Goal: Task Accomplishment & Management: Manage account settings

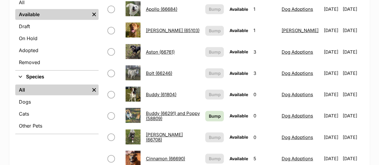
scroll to position [246, 0]
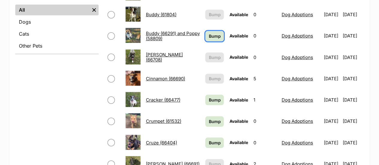
click at [212, 33] on span "Bump" at bounding box center [214, 36] width 12 height 6
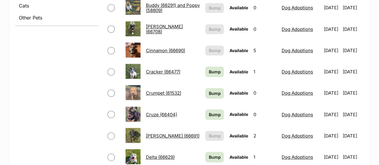
scroll to position [282, 0]
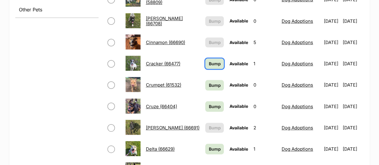
click at [208, 60] on span "Bump" at bounding box center [214, 63] width 12 height 6
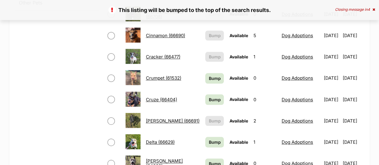
scroll to position [290, 0]
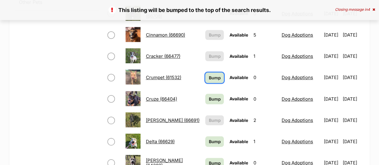
click at [205, 72] on link "Bump" at bounding box center [214, 77] width 19 height 10
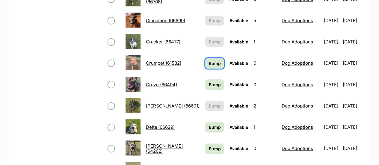
scroll to position [304, 0]
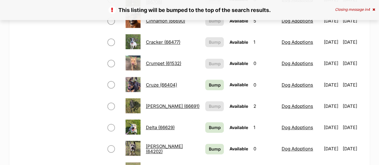
scroll to position [304, 0]
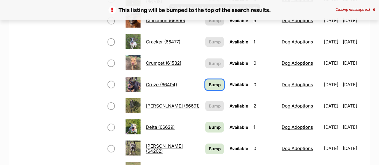
click at [208, 82] on span "Bump" at bounding box center [214, 84] width 12 height 6
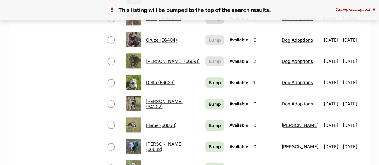
scroll to position [350, 0]
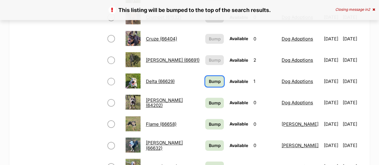
click at [208, 76] on link "Bump" at bounding box center [214, 81] width 19 height 10
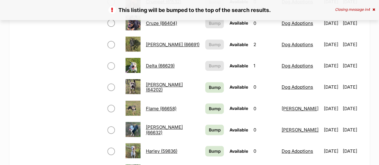
scroll to position [368, 0]
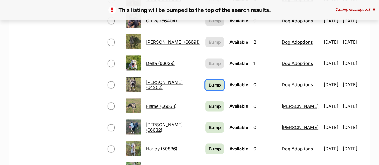
click at [208, 82] on span "Bump" at bounding box center [214, 85] width 12 height 6
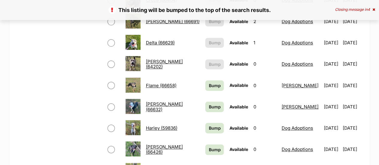
scroll to position [389, 0]
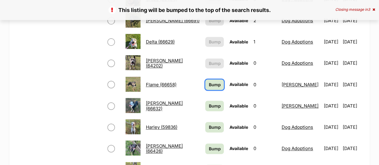
click at [208, 81] on span "Bump" at bounding box center [214, 84] width 12 height 6
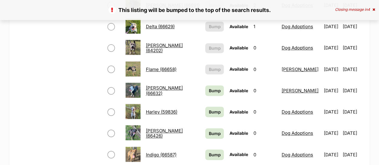
scroll to position [418, 0]
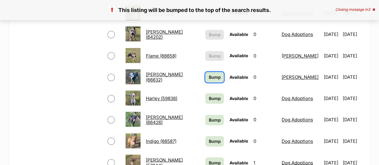
click at [208, 74] on span "Bump" at bounding box center [214, 77] width 12 height 6
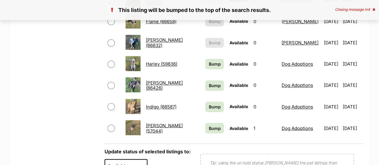
scroll to position [453, 0]
click at [208, 60] on span "Bump" at bounding box center [214, 63] width 12 height 6
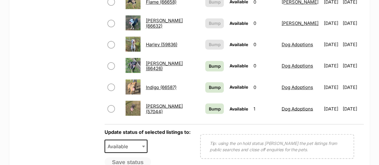
scroll to position [472, 0]
click at [208, 60] on link "Bump" at bounding box center [214, 65] width 19 height 10
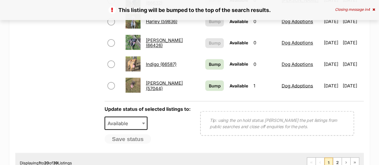
scroll to position [495, 0]
click at [208, 61] on span "Bump" at bounding box center [214, 64] width 12 height 6
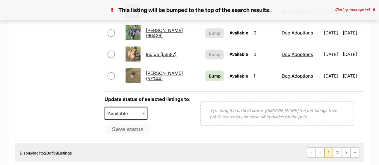
scroll to position [515, 0]
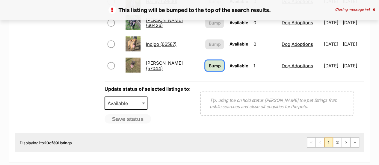
click at [209, 63] on span "Bump" at bounding box center [214, 65] width 12 height 6
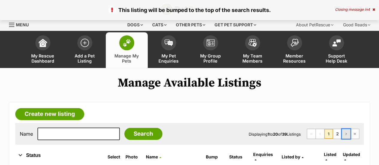
drag, startPoint x: 0, startPoint y: 0, endPoint x: 345, endPoint y: 133, distance: 369.7
click at [345, 133] on span "Next page" at bounding box center [346, 134] width 4 height 4
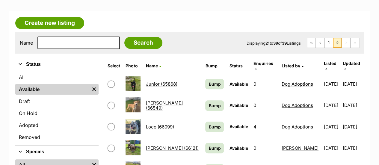
scroll to position [92, 0]
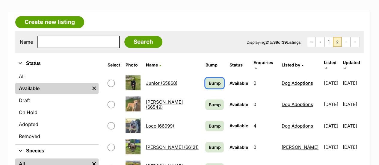
click at [208, 81] on span "Bump" at bounding box center [214, 83] width 12 height 6
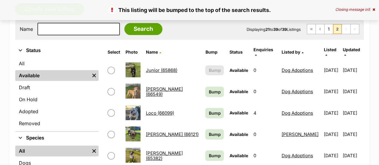
scroll to position [105, 0]
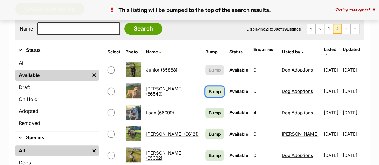
click at [208, 88] on span "Bump" at bounding box center [214, 91] width 12 height 6
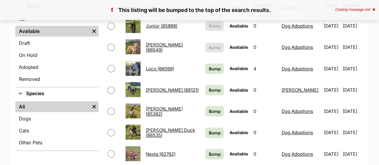
scroll to position [152, 0]
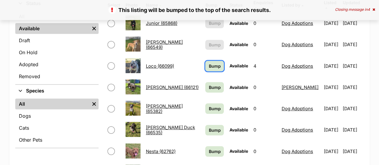
click at [205, 64] on link "Bump" at bounding box center [214, 66] width 19 height 10
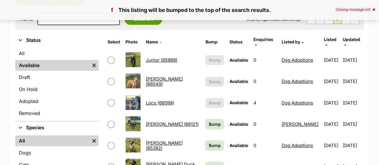
scroll to position [120, 0]
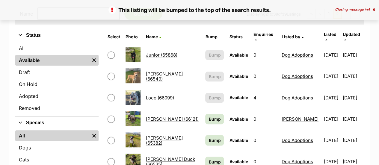
click at [208, 109] on td "Bump" at bounding box center [214, 119] width 23 height 21
click at [208, 116] on span "Bump" at bounding box center [214, 119] width 12 height 6
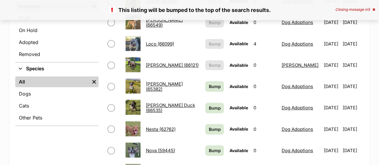
scroll to position [174, 0]
click at [208, 83] on span "Bump" at bounding box center [214, 86] width 12 height 6
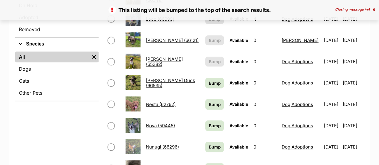
scroll to position [199, 0]
click at [208, 80] on span "Bump" at bounding box center [214, 83] width 12 height 6
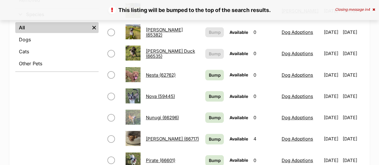
scroll to position [229, 0]
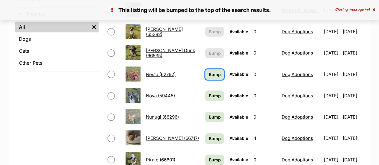
click at [208, 71] on span "Bump" at bounding box center [214, 74] width 12 height 6
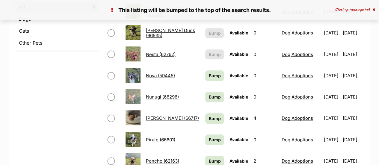
scroll to position [250, 0]
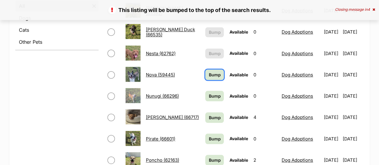
click at [209, 72] on span "Bump" at bounding box center [214, 75] width 12 height 6
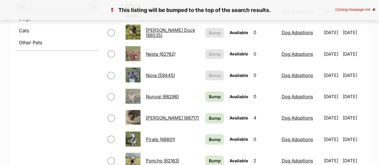
scroll to position [249, 0]
click at [205, 92] on link "Bump" at bounding box center [214, 97] width 19 height 10
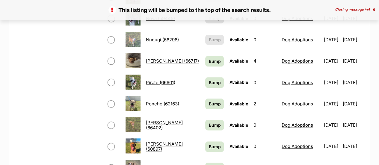
scroll to position [312, 0]
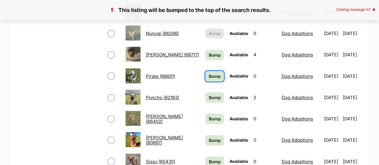
click at [213, 73] on link "Bump" at bounding box center [214, 76] width 19 height 10
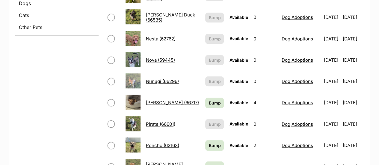
scroll to position [290, 0]
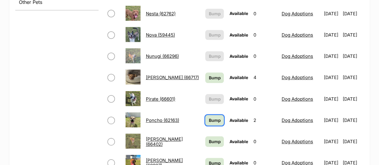
click at [208, 117] on span "Bump" at bounding box center [214, 120] width 12 height 6
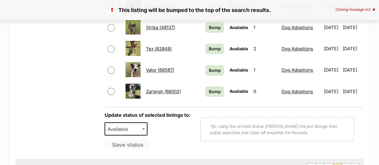
scroll to position [475, 0]
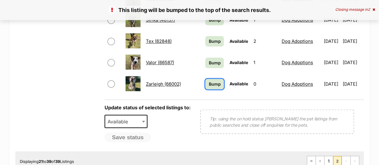
click at [211, 81] on span "Bump" at bounding box center [214, 84] width 12 height 6
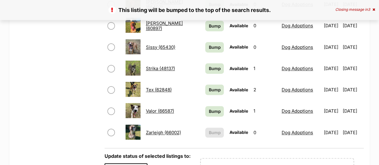
scroll to position [429, 0]
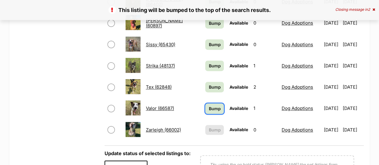
click at [210, 105] on span "Bump" at bounding box center [214, 108] width 12 height 6
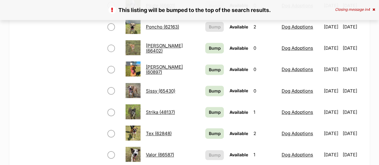
scroll to position [383, 0]
click at [208, 130] on span "Bump" at bounding box center [214, 133] width 12 height 6
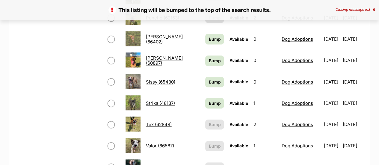
scroll to position [395, 0]
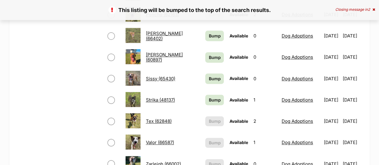
click at [208, 90] on td "Bump" at bounding box center [214, 100] width 23 height 21
click at [208, 97] on span "Bump" at bounding box center [214, 100] width 12 height 6
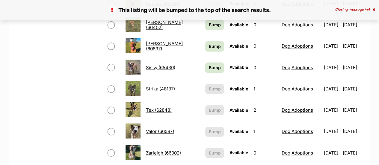
scroll to position [407, 0]
click at [208, 64] on span "Bump" at bounding box center [214, 67] width 12 height 6
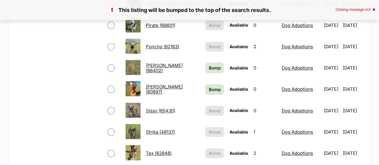
scroll to position [364, 0]
click at [208, 64] on span "Bump" at bounding box center [214, 67] width 12 height 6
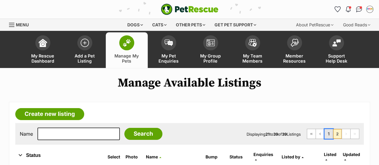
click at [328, 136] on link "1" at bounding box center [328, 134] width 8 height 10
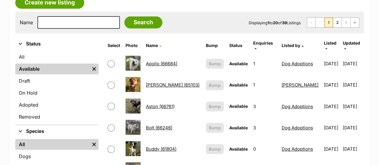
scroll to position [112, 0]
